Goal: Information Seeking & Learning: Find specific fact

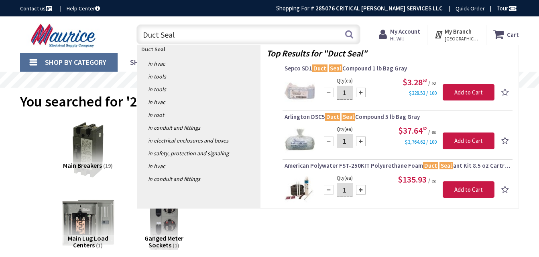
click at [130, 32] on div "Duct Seal Duct Seal Search" at bounding box center [246, 34] width 240 height 26
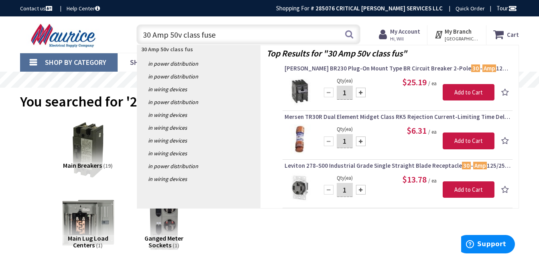
type input "30 Amp 50v class fuses"
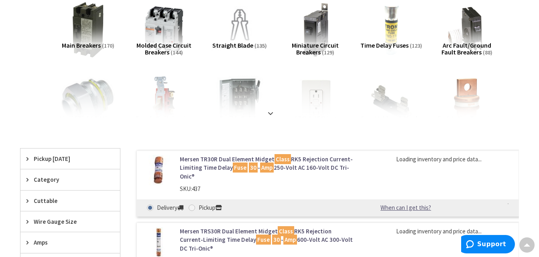
scroll to position [160, 0]
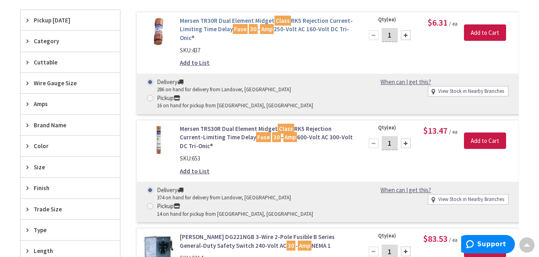
type input "[GEOGRAPHIC_DATA][US_STATE], [GEOGRAPHIC_DATA]"
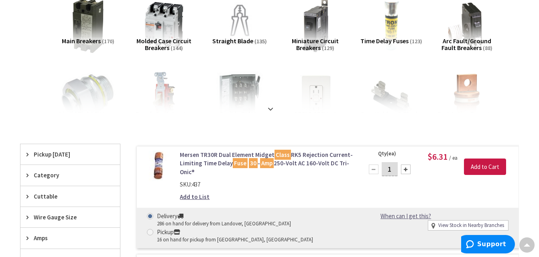
scroll to position [0, 0]
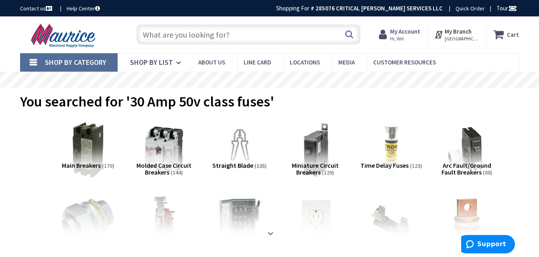
click at [185, 36] on input "text" at bounding box center [248, 34] width 224 height 20
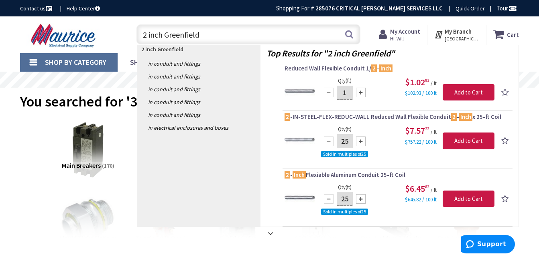
click at [213, 36] on input "2 inch Greenfield" at bounding box center [248, 34] width 224 height 20
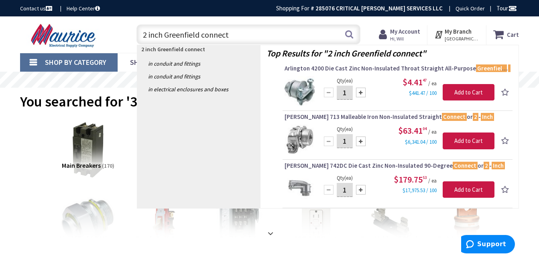
click at [237, 34] on input "2 inch Greenfield connect" at bounding box center [248, 34] width 224 height 20
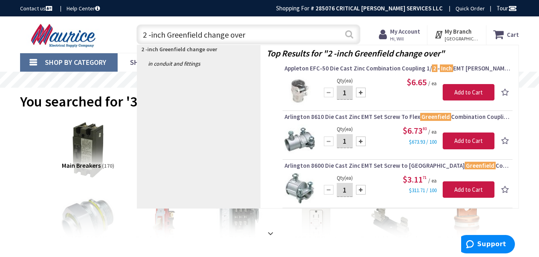
type input "2 -inch Greenfield change over"
click at [349, 35] on button "Search" at bounding box center [349, 34] width 10 height 18
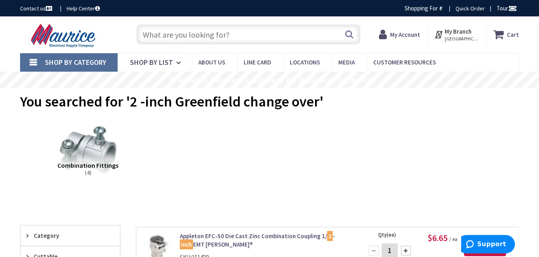
click at [180, 42] on input "text" at bounding box center [248, 34] width 224 height 20
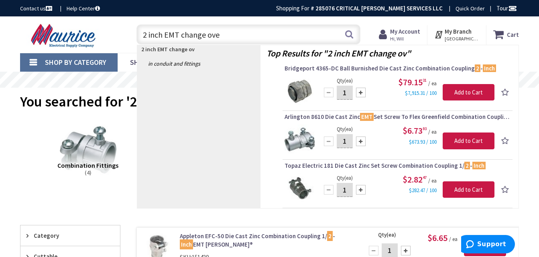
type input "2 inch EMT change over"
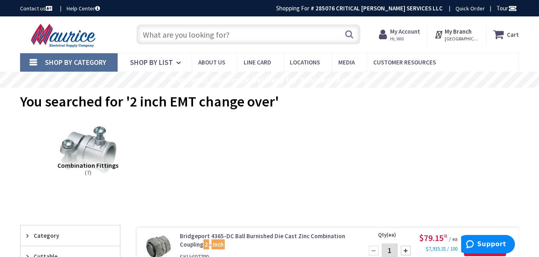
click at [206, 40] on input "text" at bounding box center [248, 34] width 224 height 20
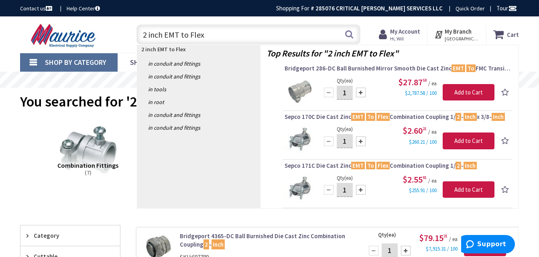
drag, startPoint x: 155, startPoint y: 32, endPoint x: 90, endPoint y: 30, distance: 65.0
click at [90, 30] on div "Toggle Nav 2 inch EMT to Flex 2 inch EMT to Flex Search Cart My Cart Close" at bounding box center [269, 34] width 510 height 27
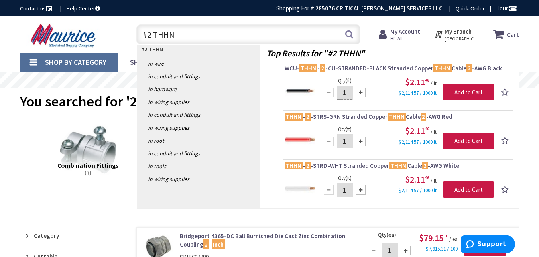
drag, startPoint x: 176, startPoint y: 32, endPoint x: 132, endPoint y: 40, distance: 45.2
click at [134, 40] on div "#2 THHN #2 THHN Search" at bounding box center [246, 34] width 228 height 26
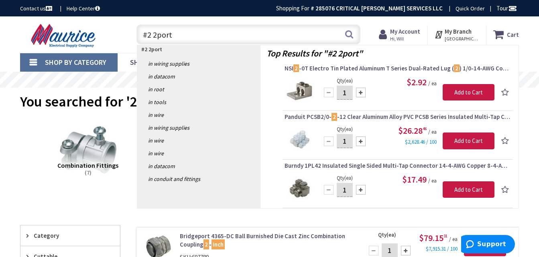
type input "#2 2port"
